Goal: Task Accomplishment & Management: Complete application form

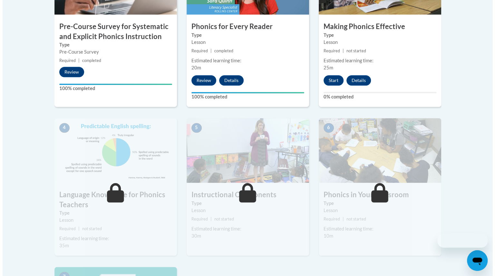
scroll to position [266, 0]
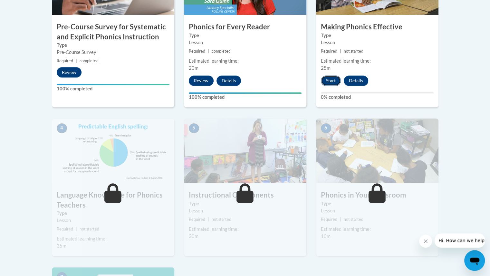
click at [326, 77] on button "Start" at bounding box center [331, 80] width 20 height 10
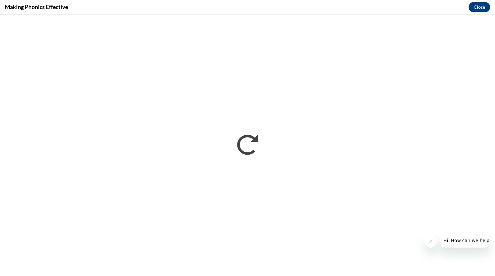
scroll to position [0, 0]
click at [429, 275] on iframe "</div></body> </html>" at bounding box center [247, 145] width 495 height 261
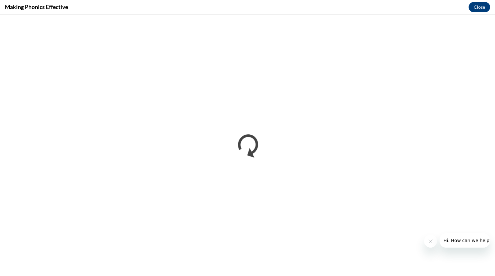
click at [429, 275] on iframe "</div></body> </html>" at bounding box center [247, 145] width 495 height 261
click at [261, 20] on iframe "</div></body> </html>" at bounding box center [247, 145] width 495 height 261
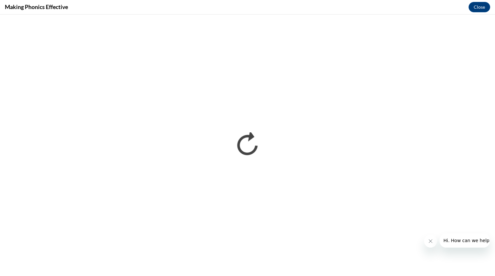
click at [261, 20] on iframe "</div></body> </html>" at bounding box center [247, 145] width 495 height 261
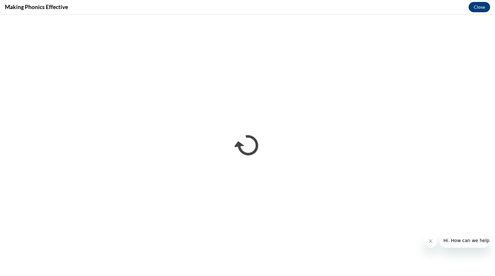
click at [261, 20] on iframe "</div></body> </html>" at bounding box center [247, 145] width 495 height 261
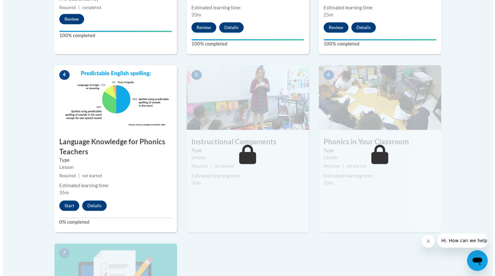
scroll to position [321, 0]
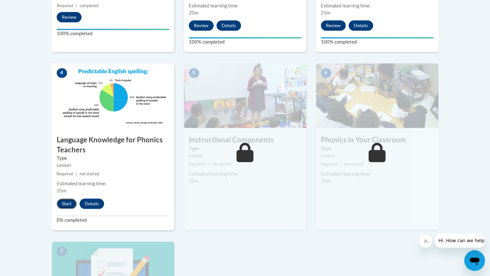
click at [66, 199] on button "Start" at bounding box center [67, 203] width 20 height 10
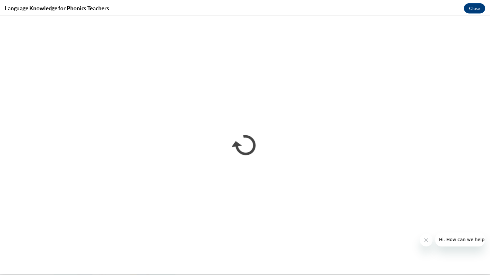
scroll to position [0, 0]
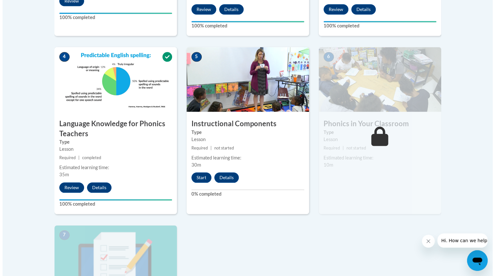
scroll to position [338, 0]
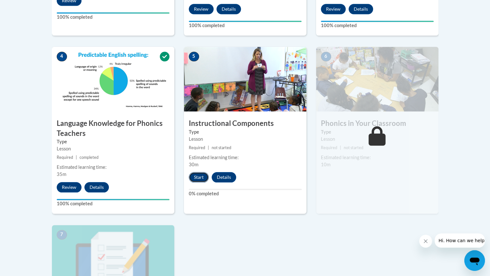
click at [195, 175] on button "Start" at bounding box center [199, 177] width 20 height 10
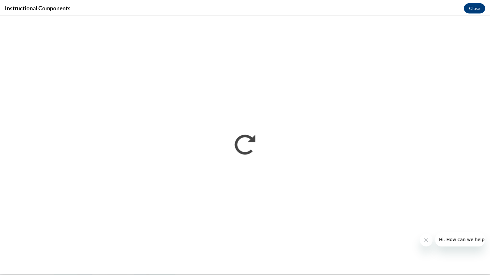
scroll to position [0, 0]
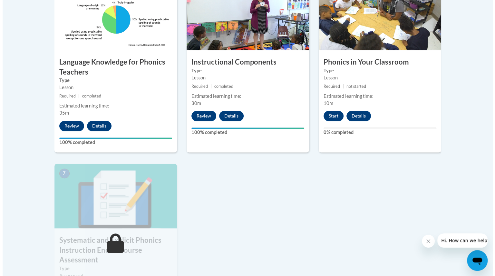
scroll to position [400, 0]
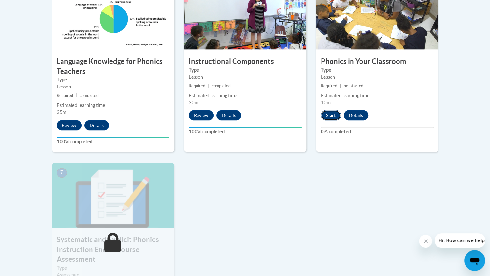
click at [332, 114] on button "Start" at bounding box center [331, 115] width 20 height 10
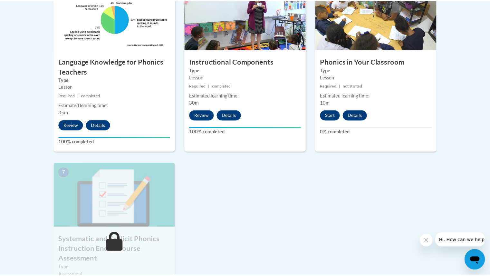
scroll to position [401, 0]
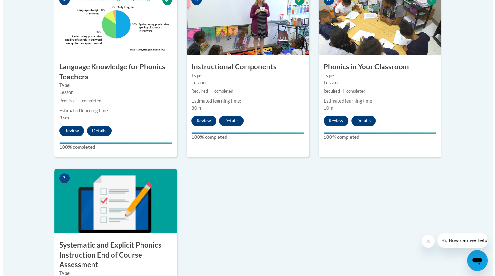
scroll to position [487, 0]
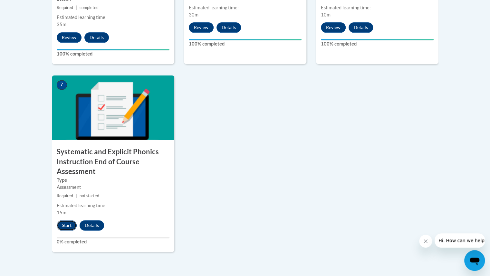
click at [64, 223] on button "Start" at bounding box center [67, 225] width 20 height 10
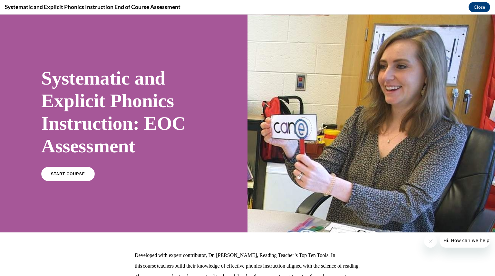
scroll to position [0, 0]
click at [74, 175] on span "START COURSE" at bounding box center [68, 174] width 36 height 5
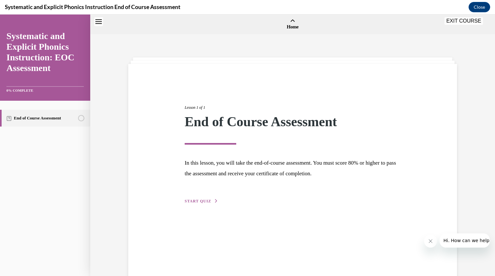
scroll to position [20, 0]
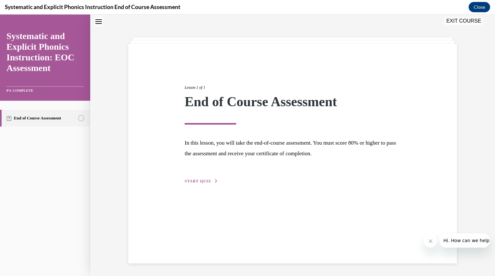
click at [202, 181] on span "START QUIZ" at bounding box center [198, 181] width 26 height 5
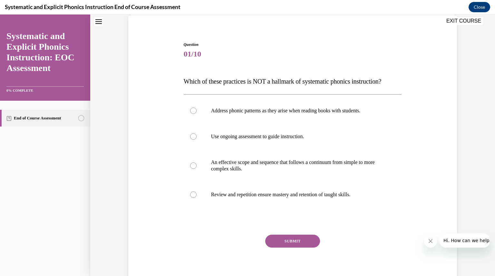
scroll to position [55, 0]
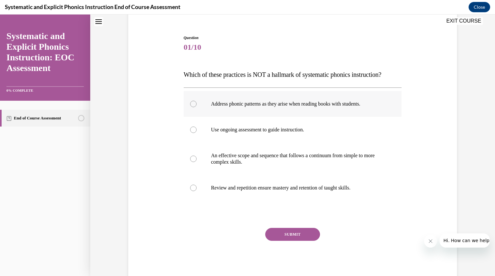
click at [187, 105] on div at bounding box center [293, 104] width 218 height 26
click at [284, 234] on button "SUBMIT" at bounding box center [292, 234] width 55 height 13
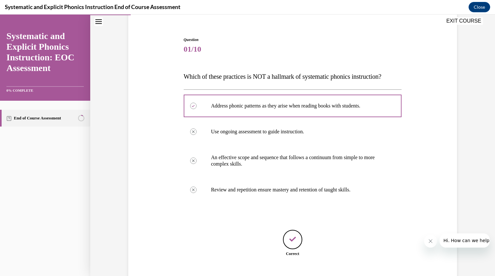
scroll to position [93, 0]
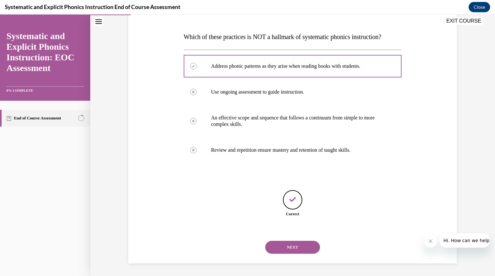
click at [286, 245] on button "NEXT" at bounding box center [292, 247] width 55 height 13
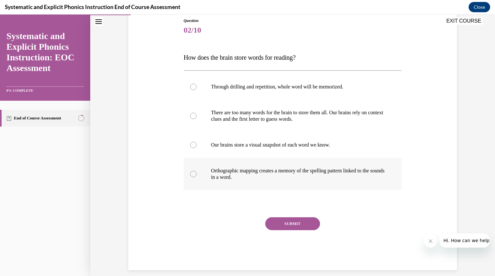
click at [193, 172] on div at bounding box center [193, 174] width 6 height 6
click at [289, 225] on button "SUBMIT" at bounding box center [292, 223] width 55 height 13
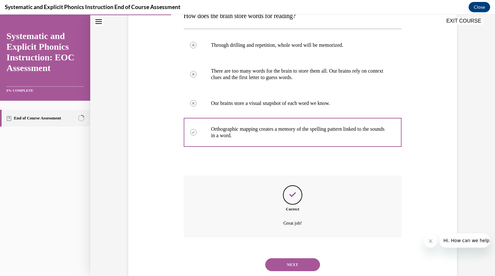
scroll to position [131, 0]
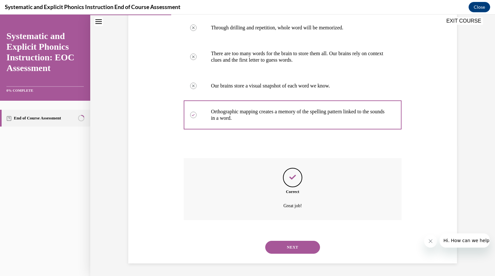
click at [290, 248] on button "NEXT" at bounding box center [292, 247] width 55 height 13
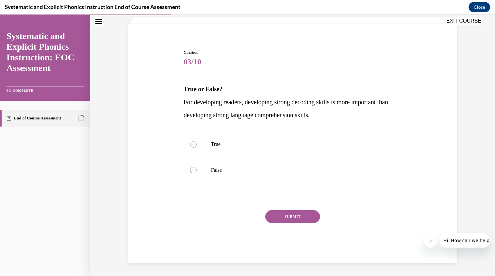
scroll to position [40, 0]
click at [192, 139] on div at bounding box center [293, 145] width 218 height 26
click at [274, 216] on button "SUBMIT" at bounding box center [292, 216] width 55 height 13
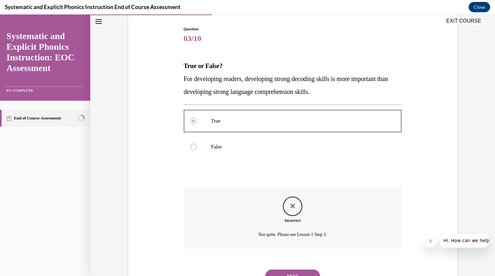
scroll to position [92, 0]
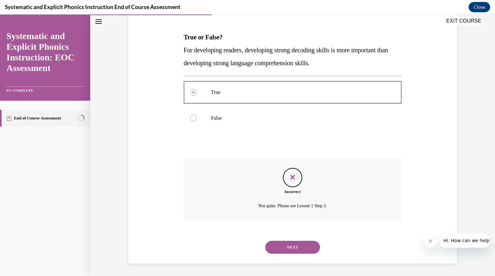
click at [282, 243] on button "NEXT" at bounding box center [292, 247] width 55 height 13
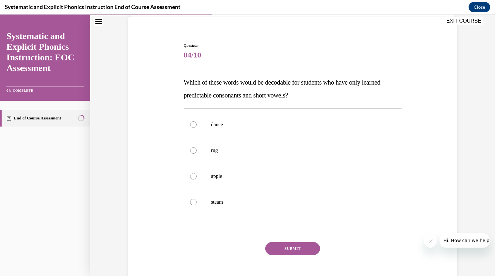
scroll to position [48, 0]
click at [282, 243] on button "SUBMIT" at bounding box center [292, 247] width 55 height 13
click at [192, 150] on div at bounding box center [193, 149] width 6 height 6
click at [277, 248] on button "SUBMIT" at bounding box center [292, 247] width 55 height 13
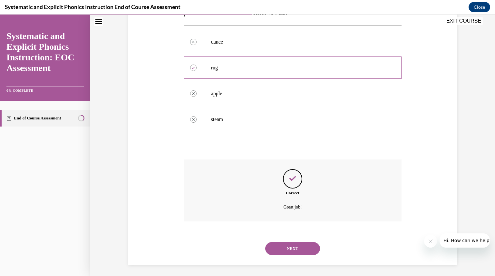
scroll to position [131, 0]
click at [300, 243] on button "NEXT" at bounding box center [292, 247] width 55 height 13
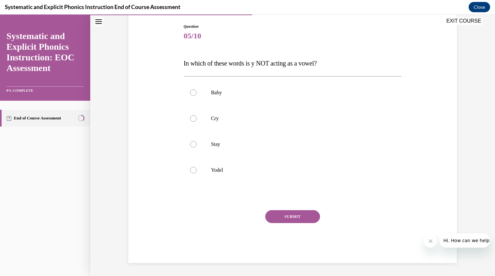
scroll to position [66, 0]
click at [192, 167] on div at bounding box center [193, 170] width 6 height 6
click at [280, 216] on button "SUBMIT" at bounding box center [292, 216] width 55 height 13
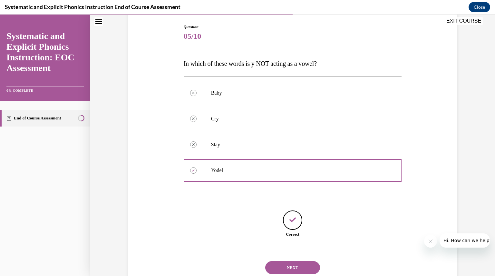
scroll to position [86, 0]
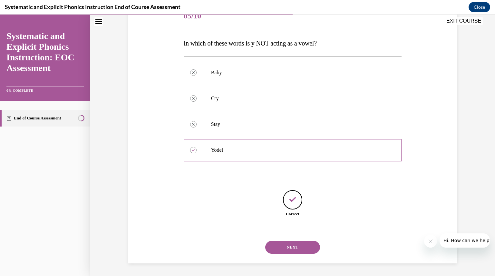
click at [296, 246] on button "NEXT" at bounding box center [292, 247] width 55 height 13
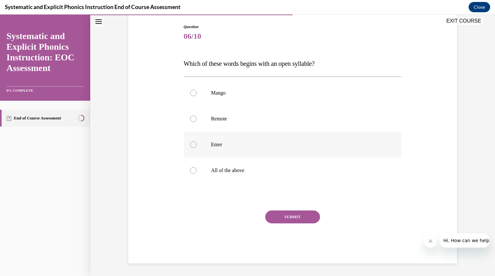
click at [193, 143] on div at bounding box center [193, 144] width 6 height 6
click at [278, 216] on button "SUBMIT" at bounding box center [292, 216] width 55 height 13
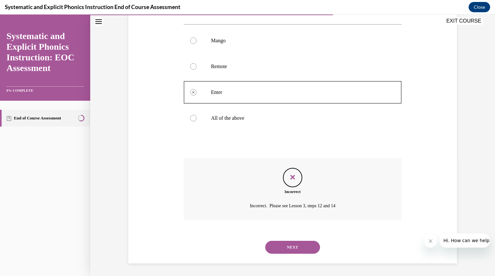
scroll to position [118, 0]
click at [277, 243] on button "NEXT" at bounding box center [292, 247] width 55 height 13
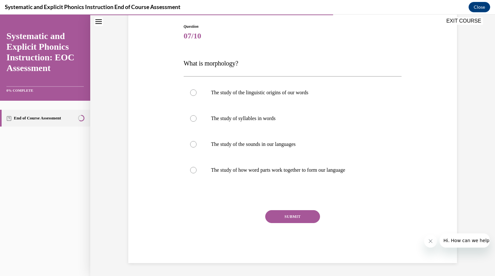
scroll to position [66, 0]
click at [194, 174] on div at bounding box center [293, 170] width 218 height 26
click at [285, 214] on button "SUBMIT" at bounding box center [292, 216] width 55 height 13
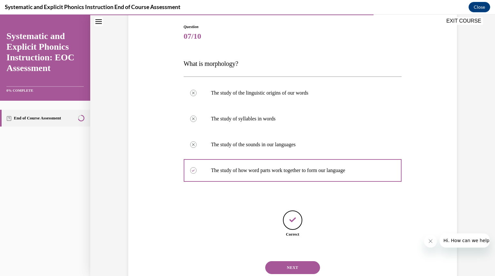
scroll to position [86, 0]
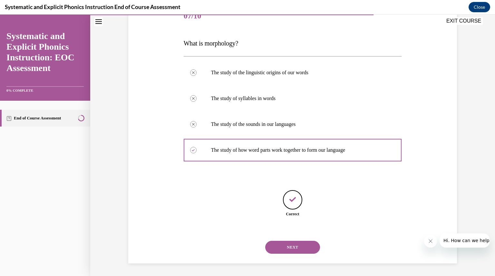
click at [284, 247] on button "NEXT" at bounding box center [292, 247] width 55 height 13
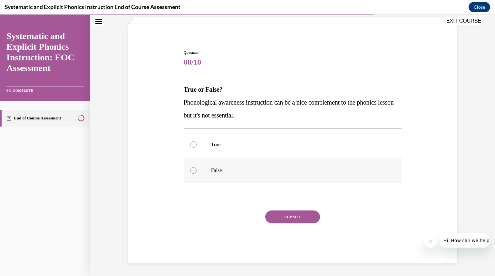
click at [192, 171] on div at bounding box center [193, 170] width 6 height 6
click at [300, 211] on button "SUBMIT" at bounding box center [292, 216] width 55 height 13
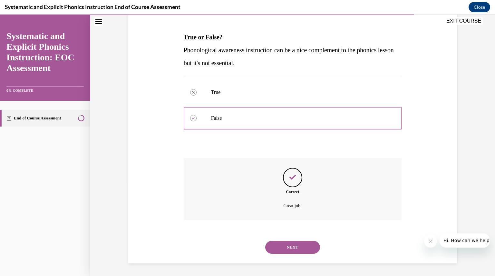
scroll to position [92, 0]
click at [298, 239] on div "NEXT" at bounding box center [293, 247] width 218 height 26
click at [296, 247] on button "NEXT" at bounding box center [292, 247] width 55 height 13
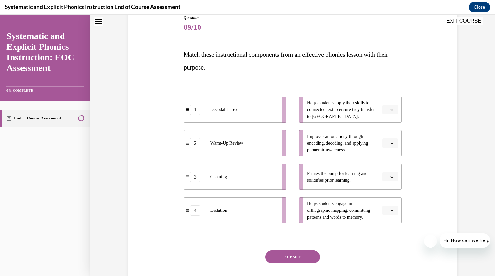
scroll to position [74, 0]
click at [391, 176] on icon "button" at bounding box center [392, 177] width 3 height 2
click at [391, 210] on div "1" at bounding box center [387, 204] width 16 height 13
click at [390, 143] on icon "button" at bounding box center [391, 143] width 3 height 3
click at [413, 154] on div "Question 09/10 Match these instructional components from an effective phonics l…" at bounding box center [293, 150] width 332 height 308
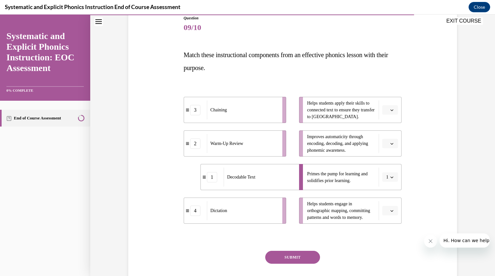
click at [388, 107] on button "button" at bounding box center [390, 110] width 16 height 10
click at [391, 161] on div "3" at bounding box center [387, 162] width 16 height 13
click at [390, 142] on icon "button" at bounding box center [391, 143] width 3 height 3
click at [390, 170] on div "1" at bounding box center [387, 170] width 16 height 13
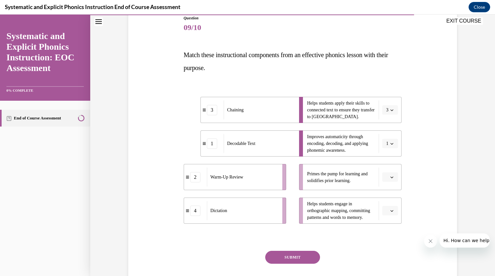
click at [392, 176] on span "button" at bounding box center [392, 177] width 5 height 5
click at [388, 201] on div "1" at bounding box center [387, 204] width 16 height 13
click at [389, 145] on button "button" at bounding box center [390, 144] width 16 height 10
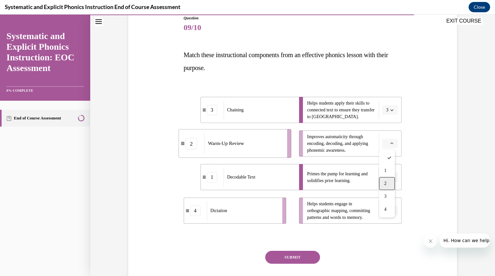
click at [390, 182] on div "2" at bounding box center [387, 183] width 16 height 13
click at [387, 141] on button "2" at bounding box center [390, 144] width 16 height 10
click at [408, 158] on div "Question 09/10 Match these instructional components from an effective phonics l…" at bounding box center [293, 150] width 332 height 308
click at [391, 175] on span "button" at bounding box center [392, 177] width 5 height 5
click at [386, 215] on div "2" at bounding box center [386, 217] width 16 height 13
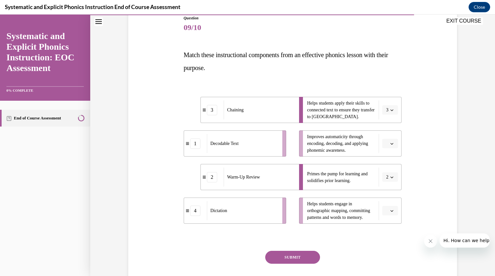
click at [390, 146] on button "button" at bounding box center [390, 144] width 16 height 10
click at [390, 172] on div "1" at bounding box center [387, 170] width 16 height 13
click at [390, 210] on span "button" at bounding box center [392, 210] width 5 height 5
click at [387, 201] on div "4" at bounding box center [387, 196] width 16 height 13
click at [390, 142] on icon "button" at bounding box center [391, 143] width 3 height 3
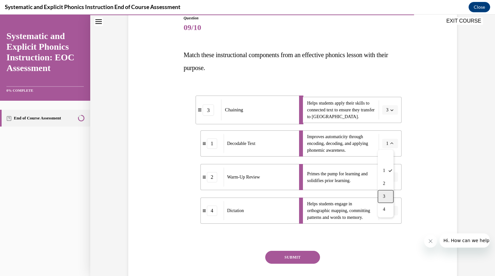
click at [386, 195] on div "3" at bounding box center [386, 196] width 16 height 13
click at [391, 107] on button "button" at bounding box center [390, 110] width 16 height 10
click at [387, 138] on span "1" at bounding box center [385, 136] width 2 height 5
click at [295, 258] on button "SUBMIT" at bounding box center [292, 256] width 55 height 13
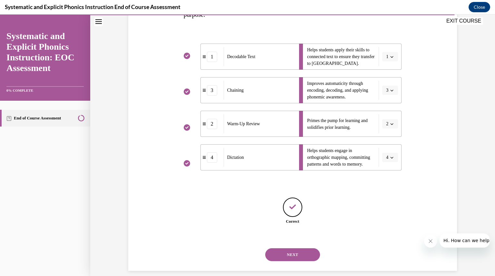
scroll to position [135, 0]
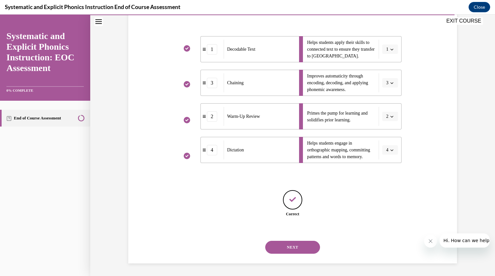
click at [300, 248] on button "NEXT" at bounding box center [292, 247] width 55 height 13
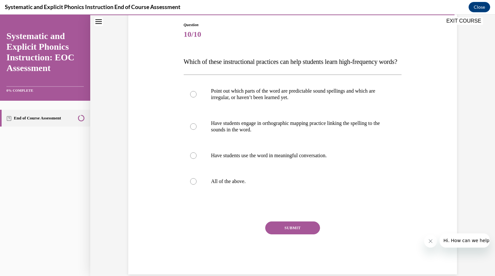
scroll to position [87, 0]
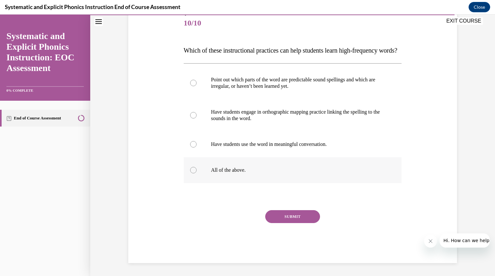
click at [190, 173] on div at bounding box center [193, 170] width 6 height 6
click at [294, 215] on button "SUBMIT" at bounding box center [292, 216] width 55 height 13
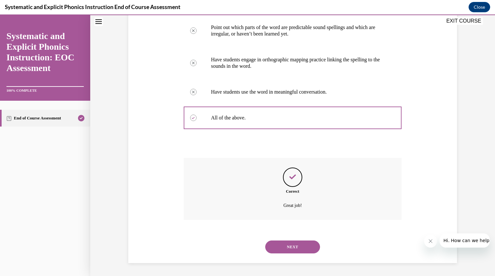
scroll to position [143, 0]
click at [291, 243] on button "NEXT" at bounding box center [292, 246] width 55 height 13
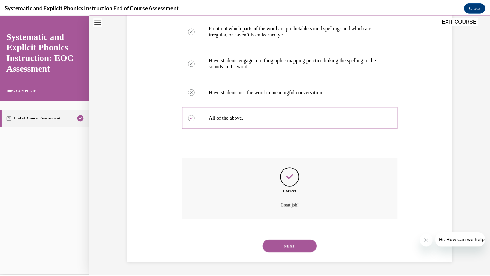
scroll to position [69, 0]
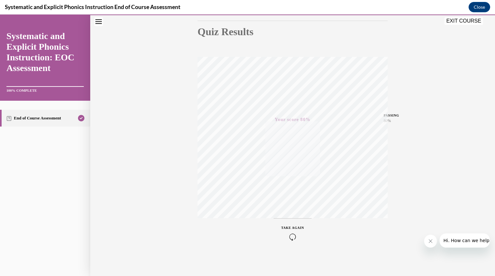
click at [459, 20] on button "EXIT COURSE" at bounding box center [464, 21] width 39 height 8
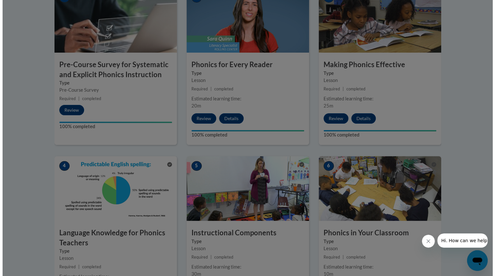
scroll to position [228, 0]
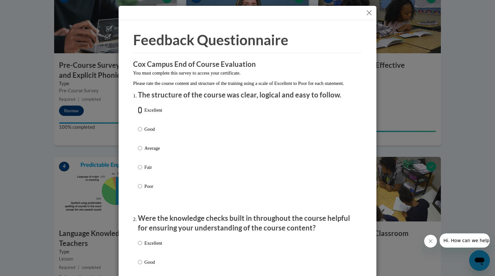
click at [138, 113] on input "Excellent" at bounding box center [140, 109] width 4 height 7
radio input "true"
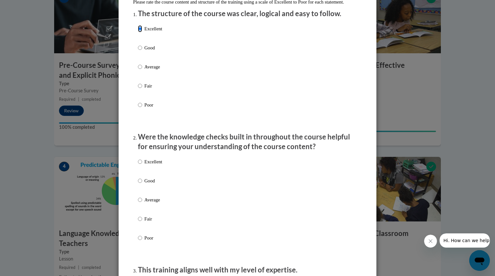
scroll to position [82, 0]
click at [139, 164] on input "Excellent" at bounding box center [140, 160] width 4 height 7
radio input "true"
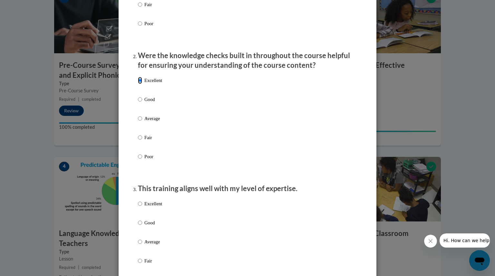
scroll to position [170, 0]
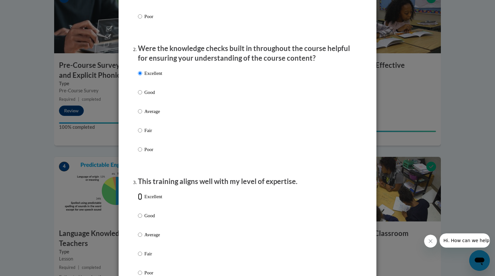
click at [138, 200] on input "Excellent" at bounding box center [140, 196] width 4 height 7
radio input "true"
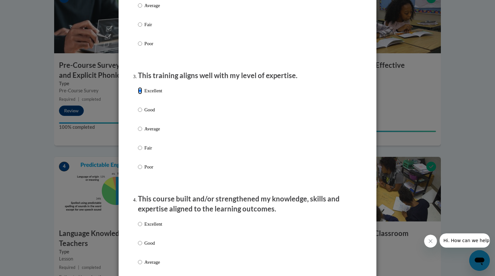
scroll to position [292, 0]
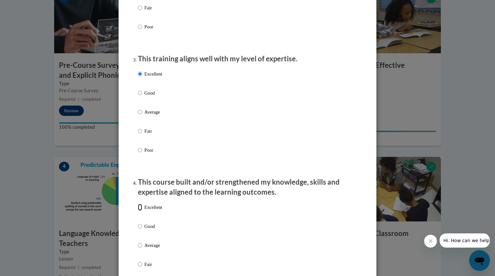
click at [138, 210] on input "Excellent" at bounding box center [140, 206] width 4 height 7
radio input "true"
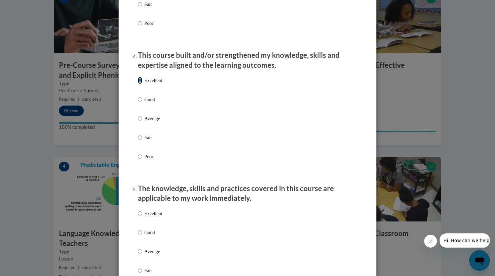
scroll to position [421, 0]
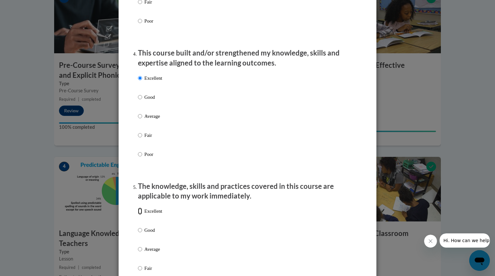
click at [139, 214] on input "Excellent" at bounding box center [140, 210] width 4 height 7
radio input "true"
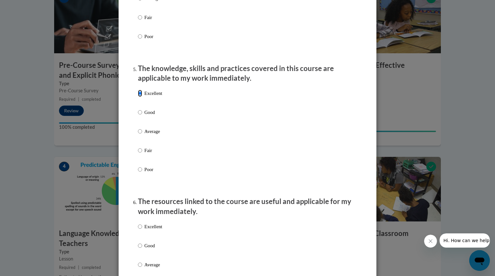
scroll to position [539, 0]
click at [141, 235] on label "Excellent" at bounding box center [150, 230] width 24 height 17
click at [141, 230] on input "Excellent" at bounding box center [140, 225] width 4 height 7
radio input "true"
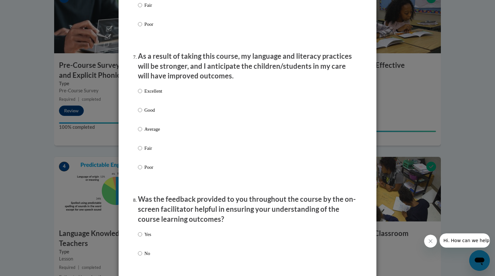
scroll to position [822, 0]
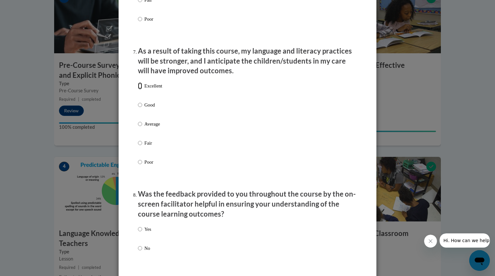
click at [138, 89] on input "Excellent" at bounding box center [140, 85] width 4 height 7
radio input "true"
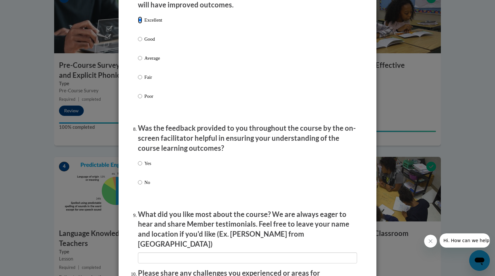
scroll to position [888, 0]
click at [138, 166] on input "Yes" at bounding box center [140, 162] width 4 height 7
radio input "true"
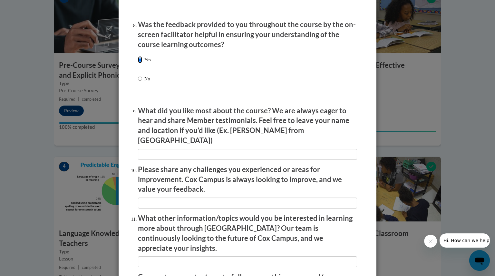
scroll to position [1065, 0]
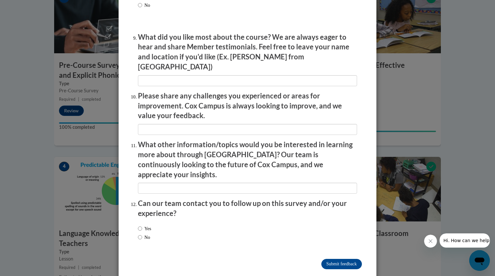
click at [140, 233] on label "No" at bounding box center [144, 236] width 12 height 7
click at [140, 233] on input "No" at bounding box center [140, 236] width 4 height 7
radio input "true"
click at [329, 259] on input "Submit feedback" at bounding box center [341, 264] width 41 height 10
